Goal: Information Seeking & Learning: Understand process/instructions

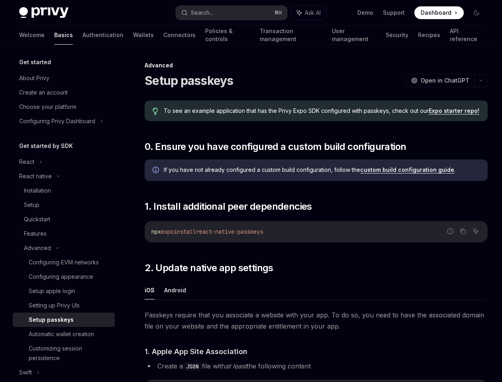
drag, startPoint x: 208, startPoint y: 233, endPoint x: 282, endPoint y: 233, distance: 74.5
click at [282, 233] on code "npx expo install react-native-passkeys" at bounding box center [316, 232] width 330 height 10
copy span "react-native-passkeys"
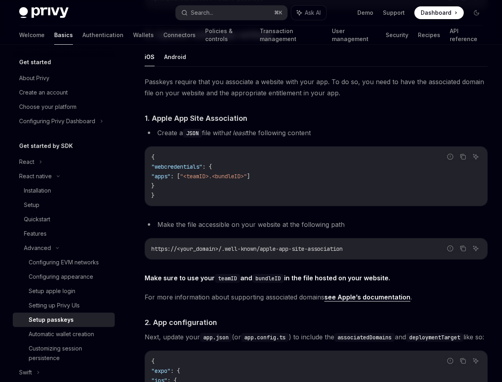
scroll to position [233, 0]
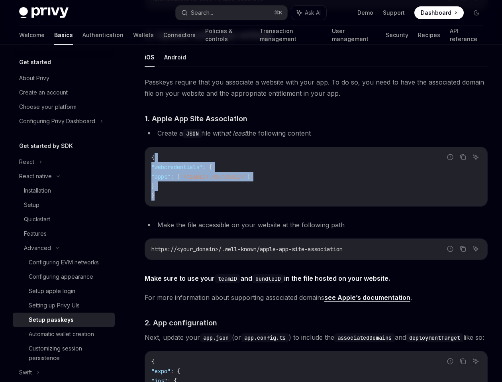
drag, startPoint x: 198, startPoint y: 193, endPoint x: 156, endPoint y: 161, distance: 52.8
click at [156, 161] on code "{ "webcredentials" : { "apps" : [ "<teamID>.<bundleID>" ] } }" at bounding box center [316, 177] width 330 height 48
click at [172, 159] on code "{ "webcredentials" : { "apps" : [ "<teamID>.<bundleID>" ] } }" at bounding box center [316, 177] width 330 height 48
drag, startPoint x: 171, startPoint y: 188, endPoint x: 145, endPoint y: 172, distance: 30.4
click at [145, 172] on div "{ "webcredentials" : { "apps" : [ "<teamID>.<bundleID>" ] } }" at bounding box center [316, 176] width 342 height 59
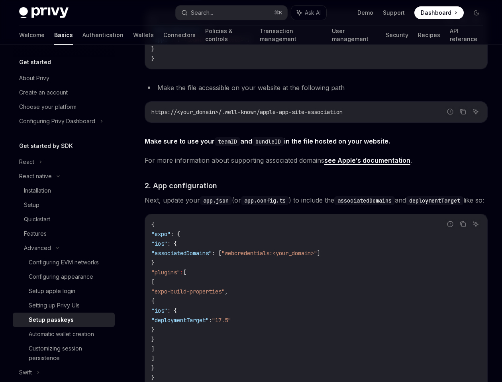
scroll to position [371, 0]
